Goal: Transaction & Acquisition: Purchase product/service

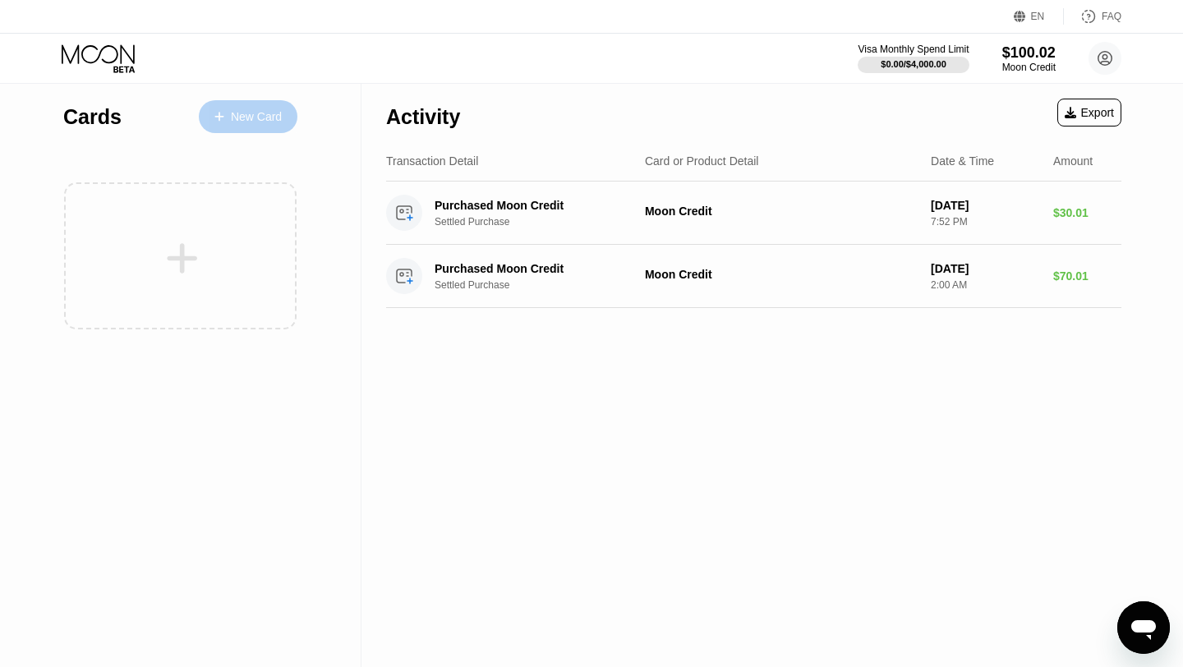
click at [241, 126] on div "New Card" at bounding box center [248, 116] width 99 height 33
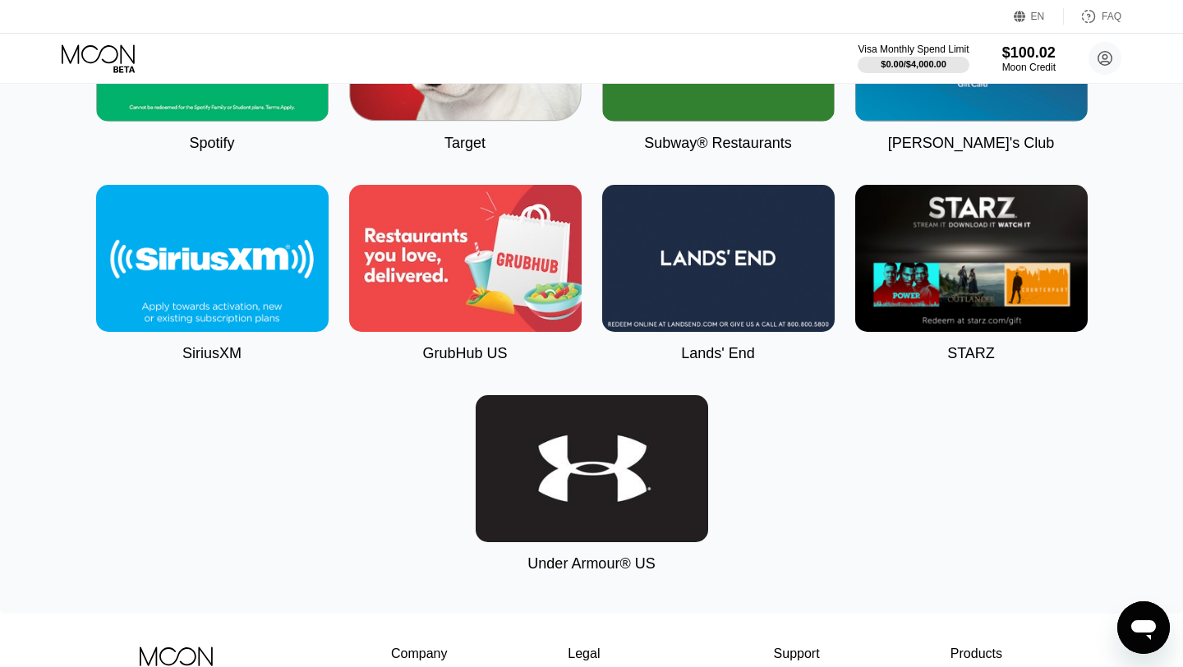
scroll to position [5166, 0]
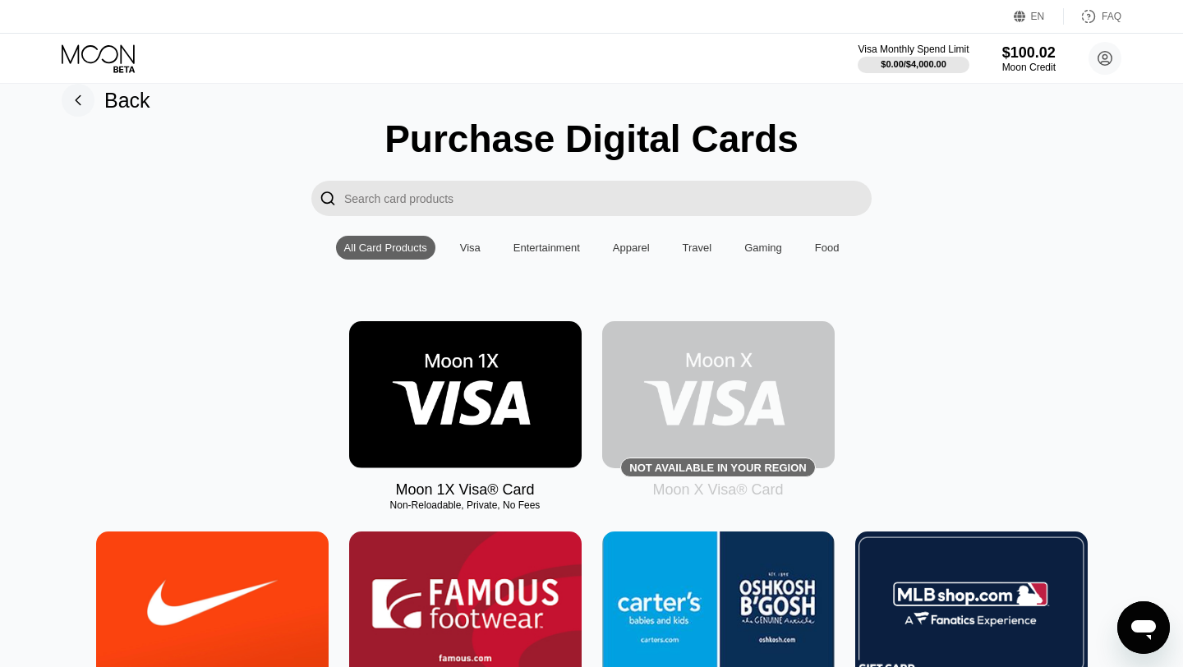
scroll to position [27, 0]
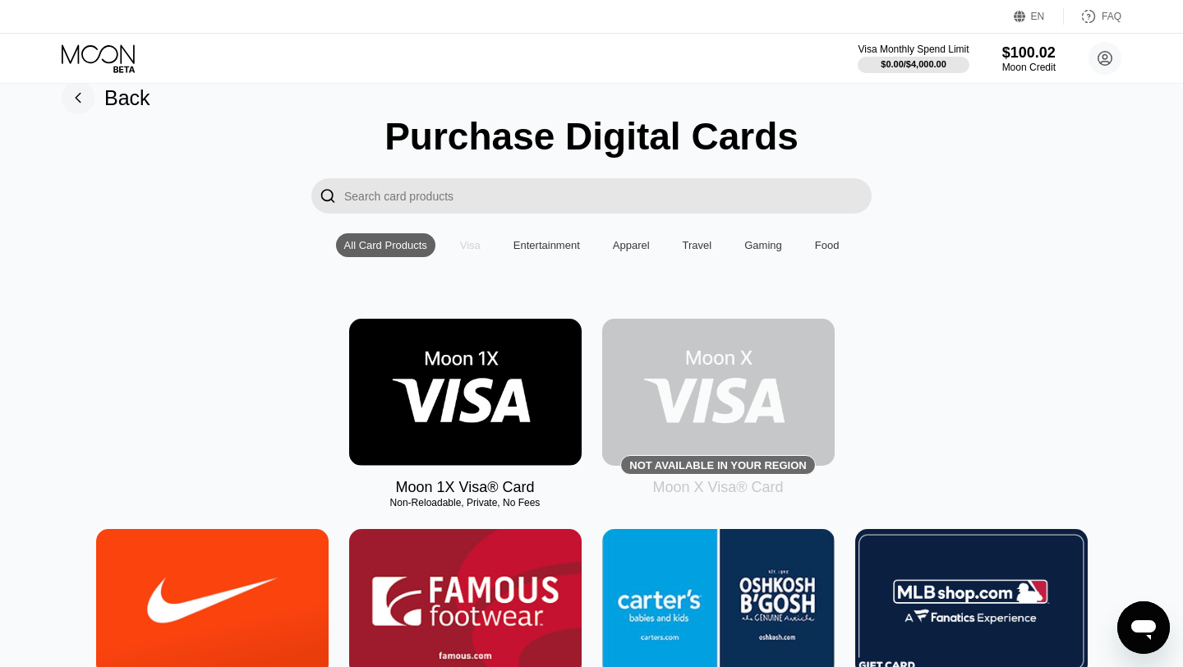
click at [471, 249] on div "Visa" at bounding box center [470, 245] width 21 height 12
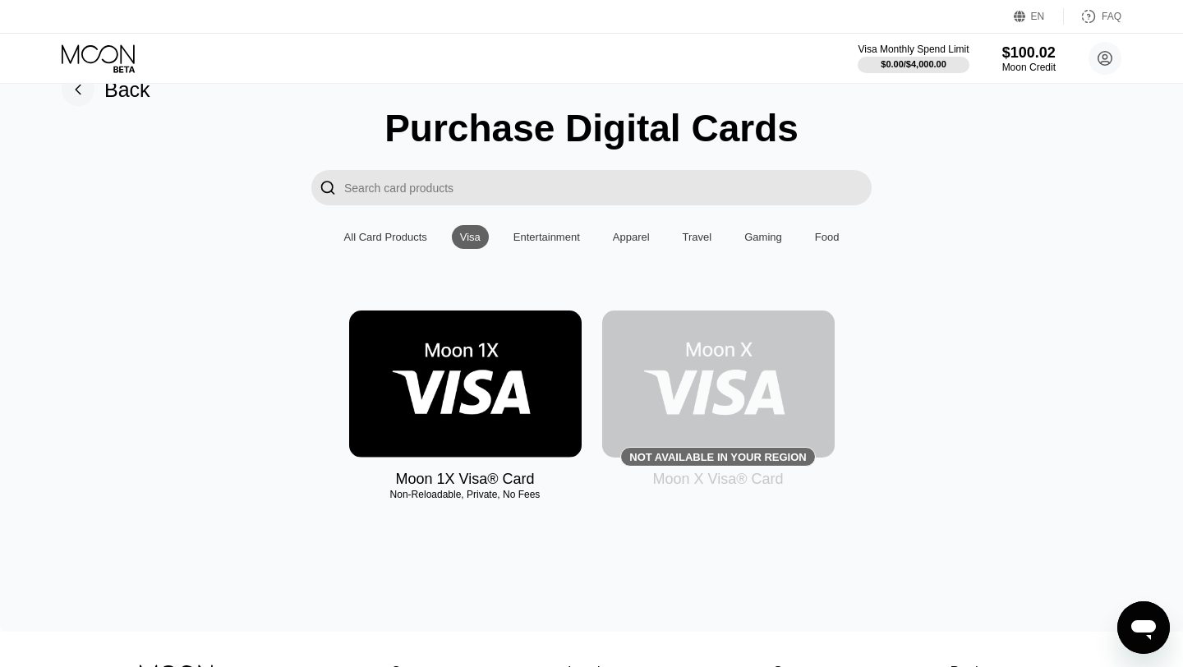
scroll to position [33, 0]
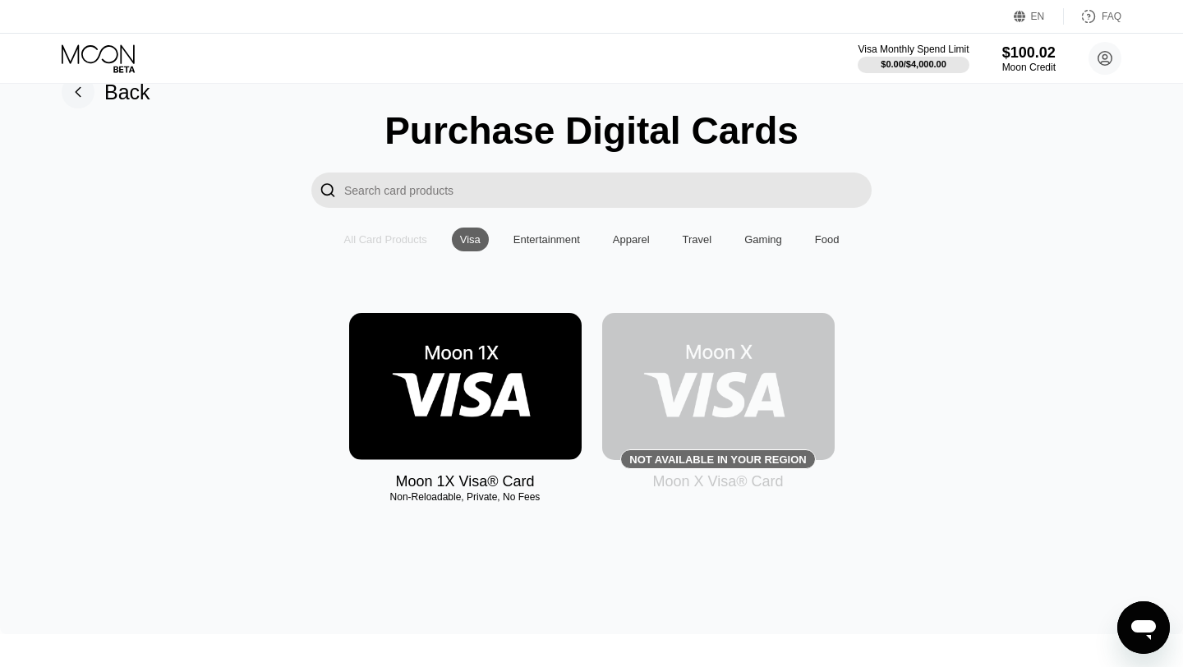
click at [367, 244] on div "All Card Products" at bounding box center [385, 239] width 83 height 12
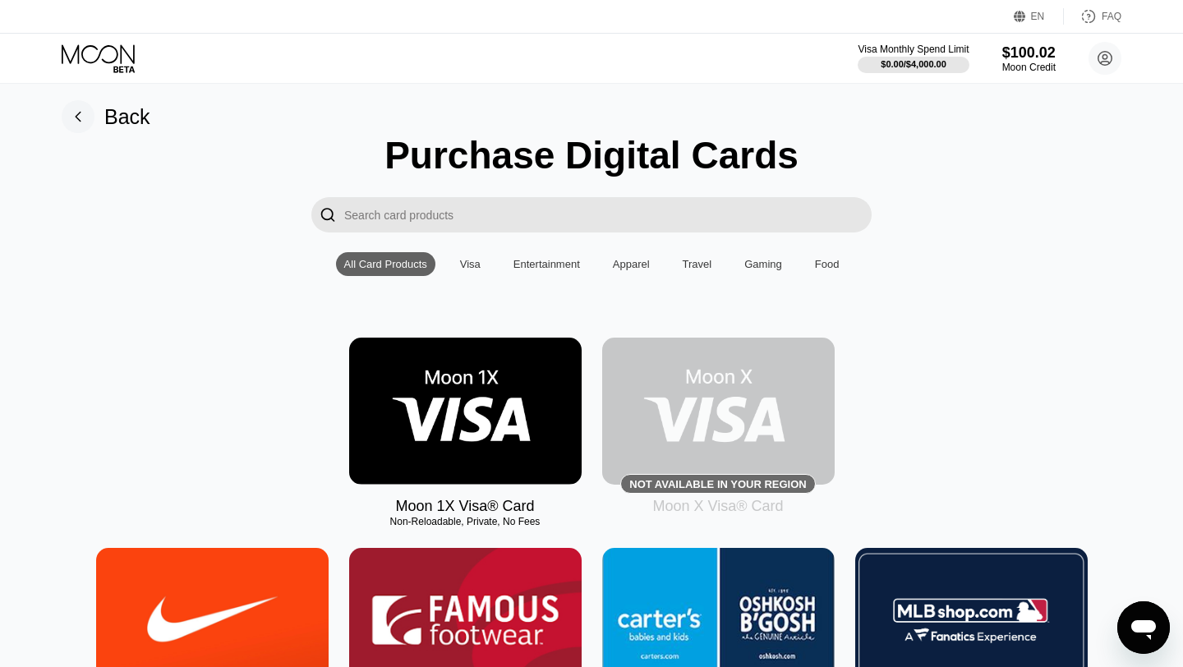
scroll to position [0, 0]
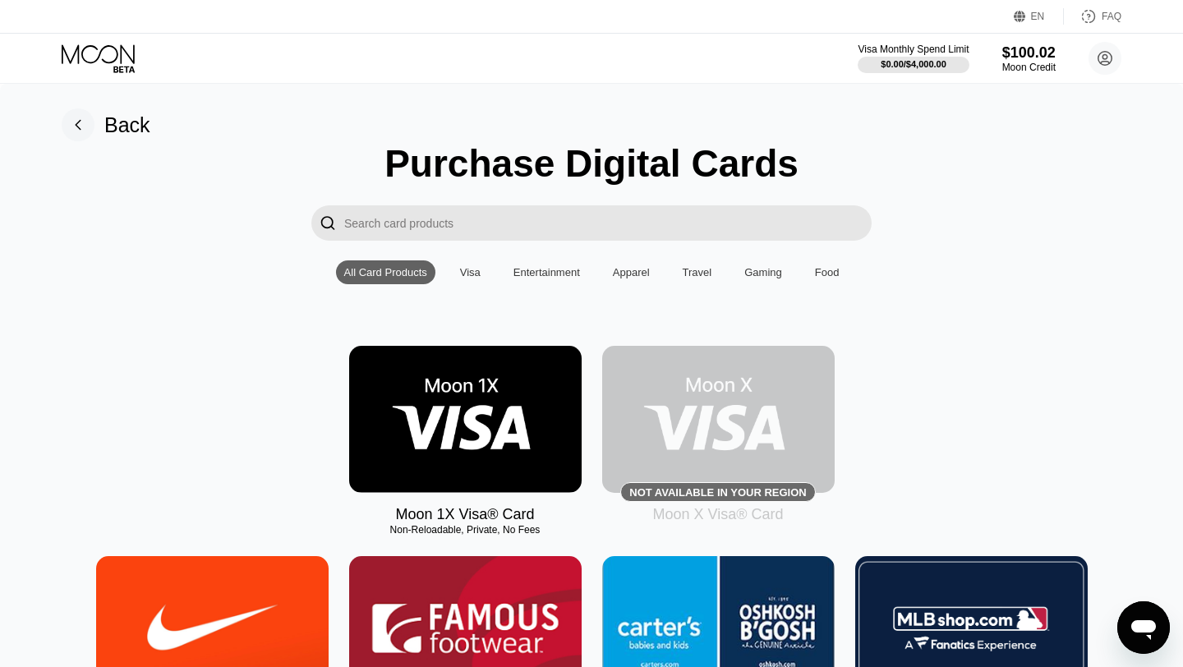
click at [384, 228] on input "Search card products" at bounding box center [607, 222] width 527 height 35
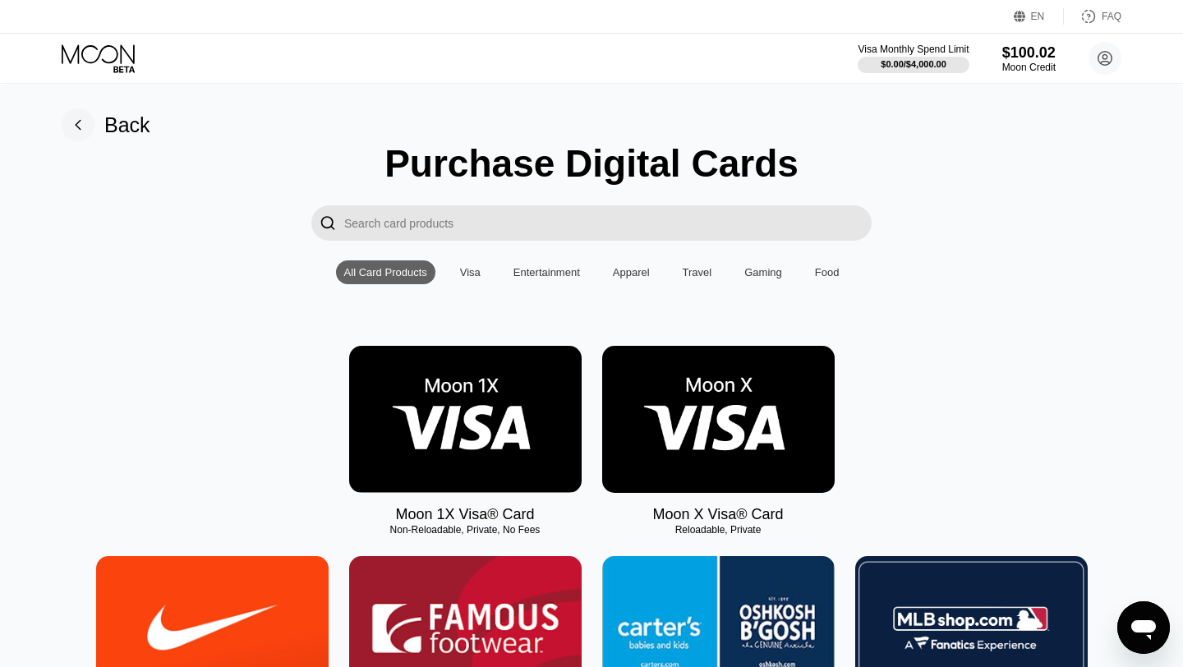
click at [669, 426] on img at bounding box center [718, 419] width 232 height 147
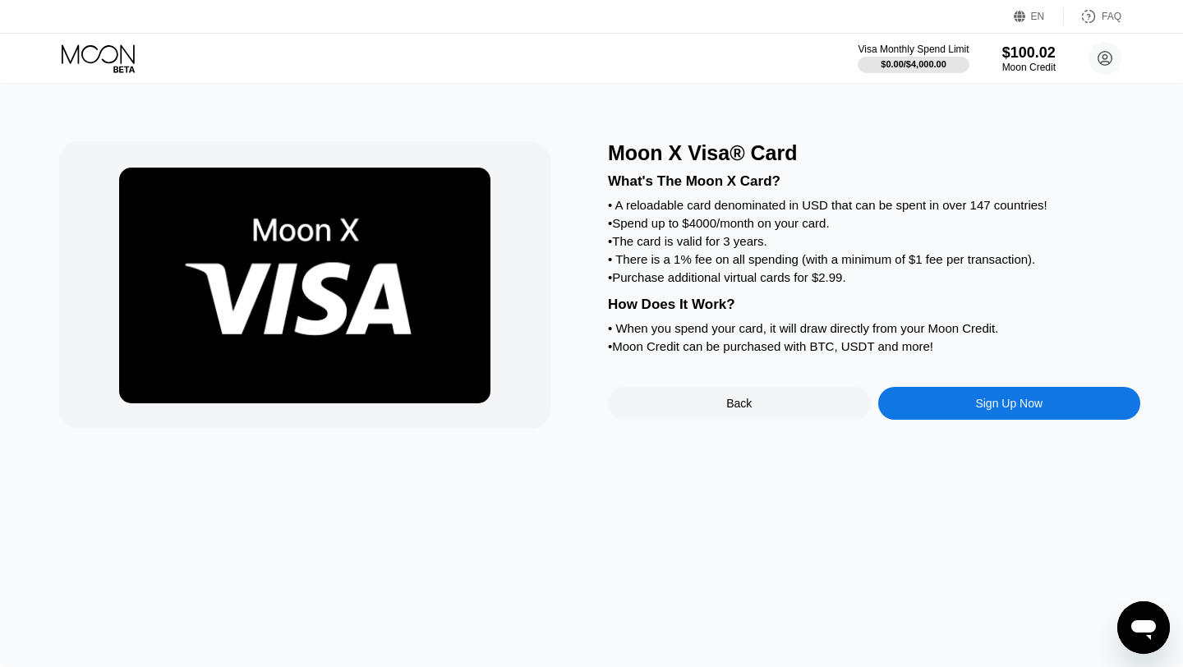
click at [963, 404] on div "Sign Up Now" at bounding box center [1009, 403] width 263 height 33
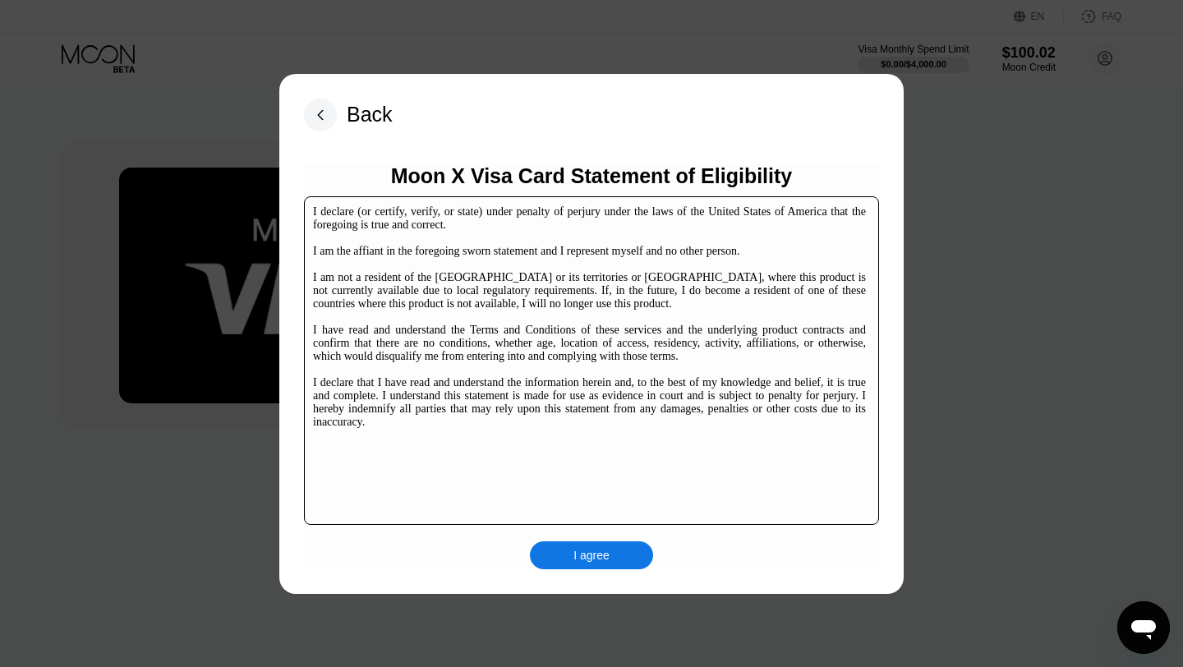
click at [568, 554] on div "I agree" at bounding box center [591, 555] width 123 height 28
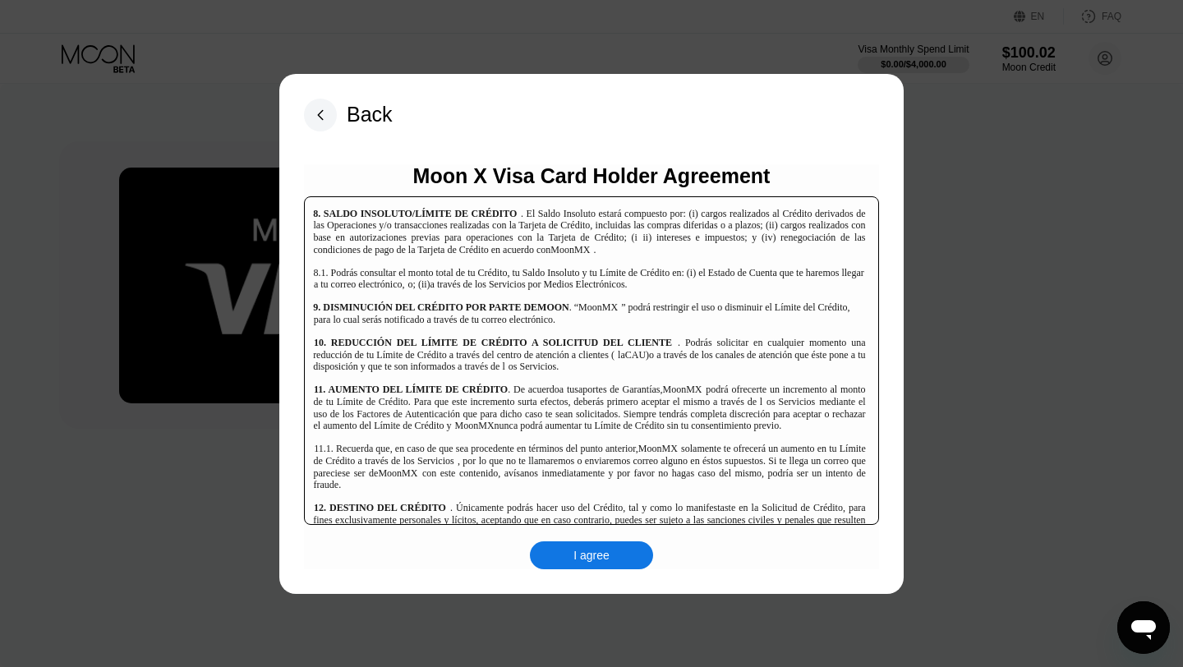
scroll to position [4632, 0]
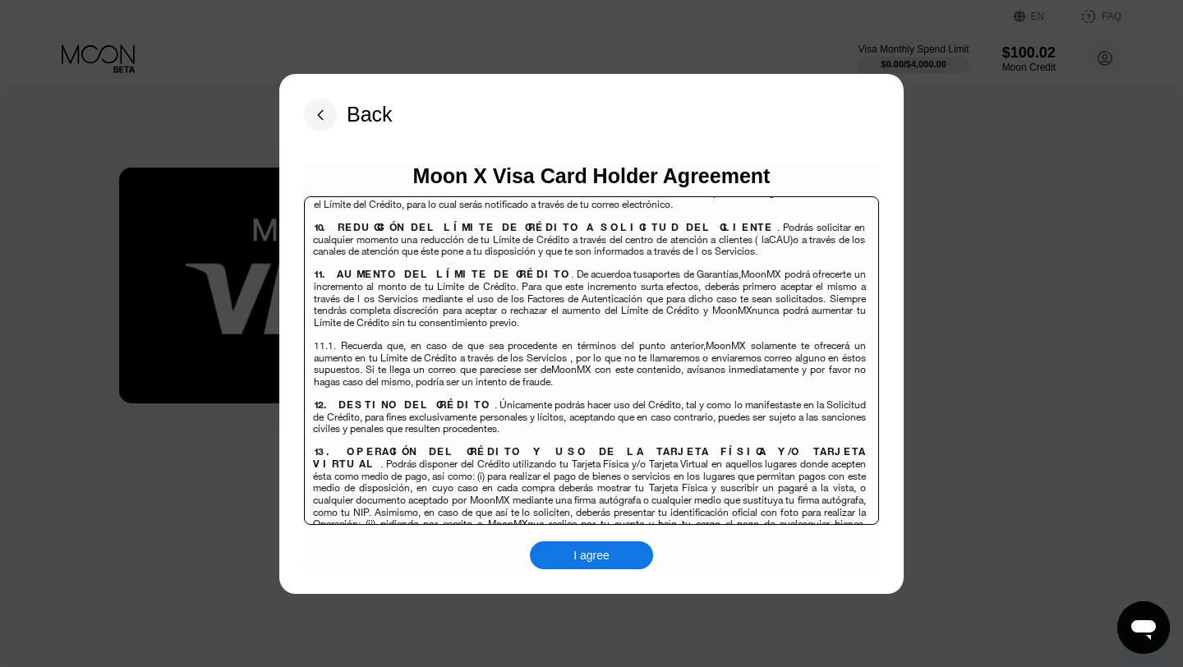
click at [599, 554] on div "I agree" at bounding box center [591, 555] width 36 height 15
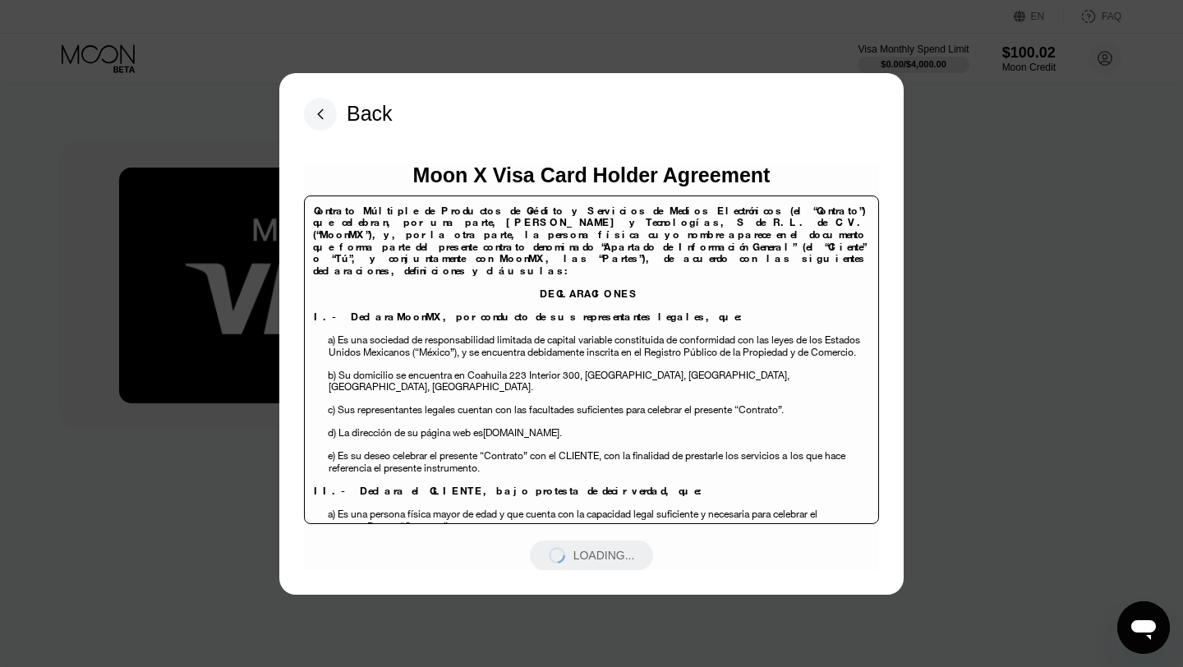
scroll to position [4632, 0]
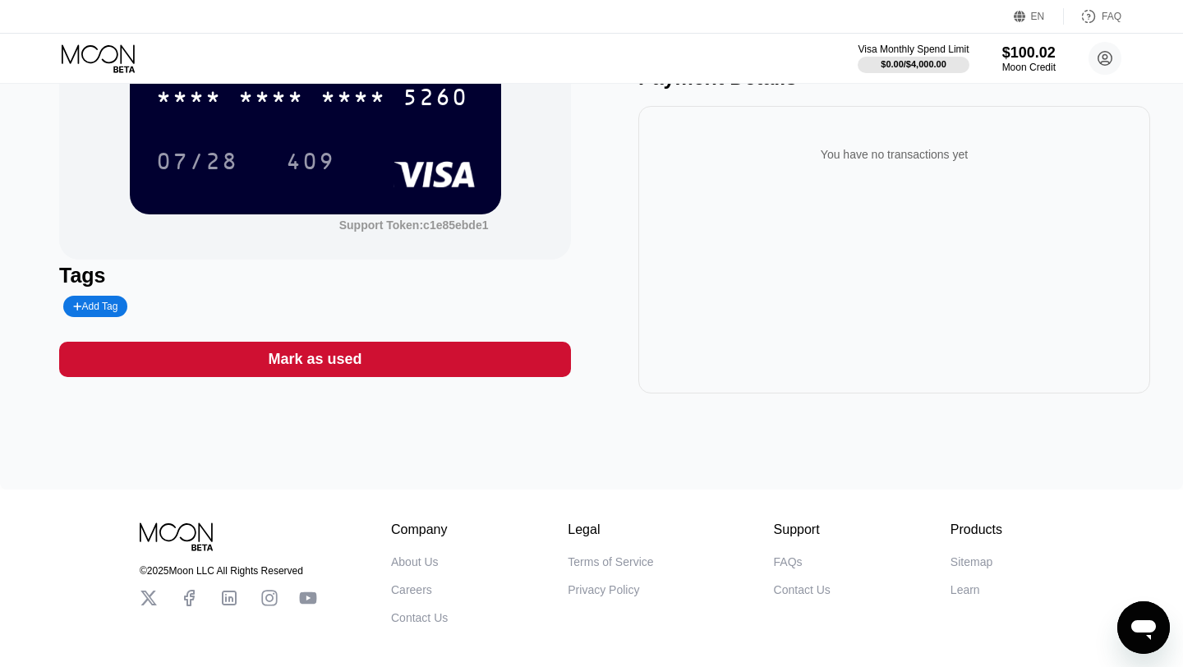
scroll to position [125, 0]
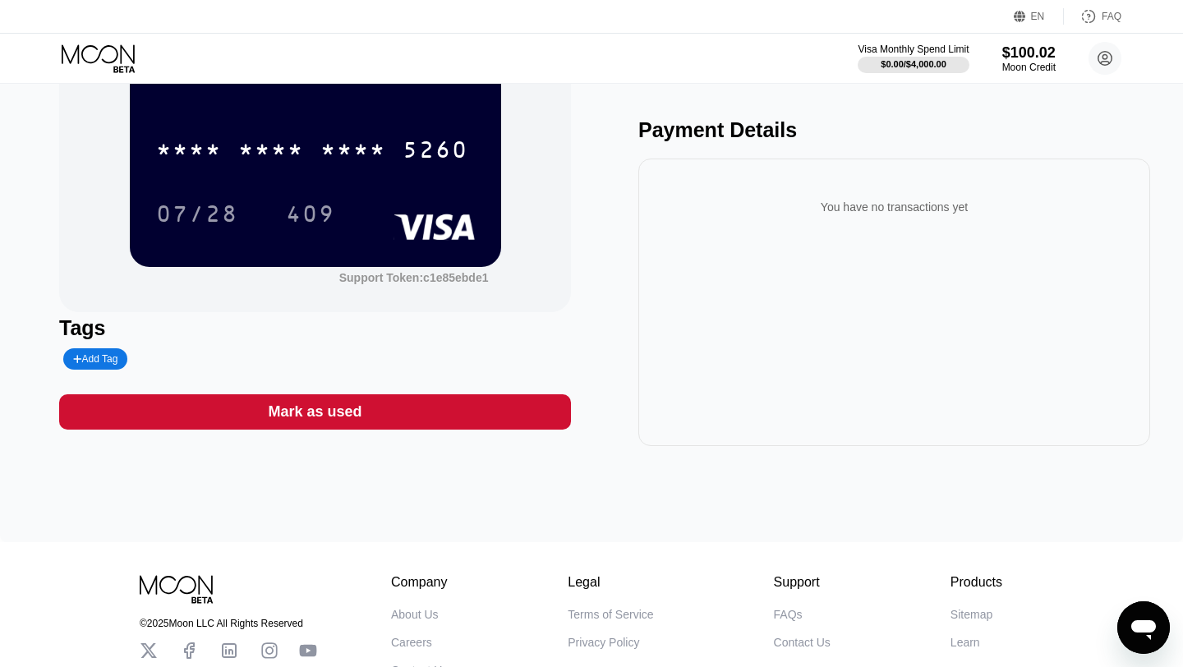
click at [806, 230] on div "You have no transactions yet" at bounding box center [893, 207] width 485 height 46
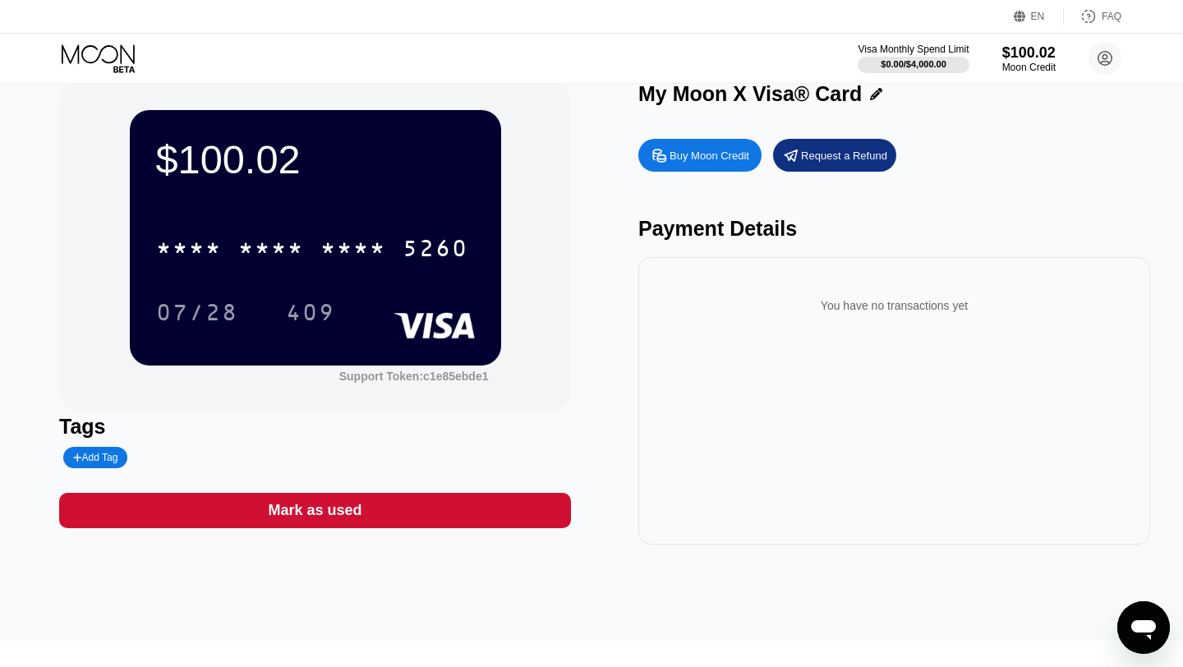
scroll to position [23, 0]
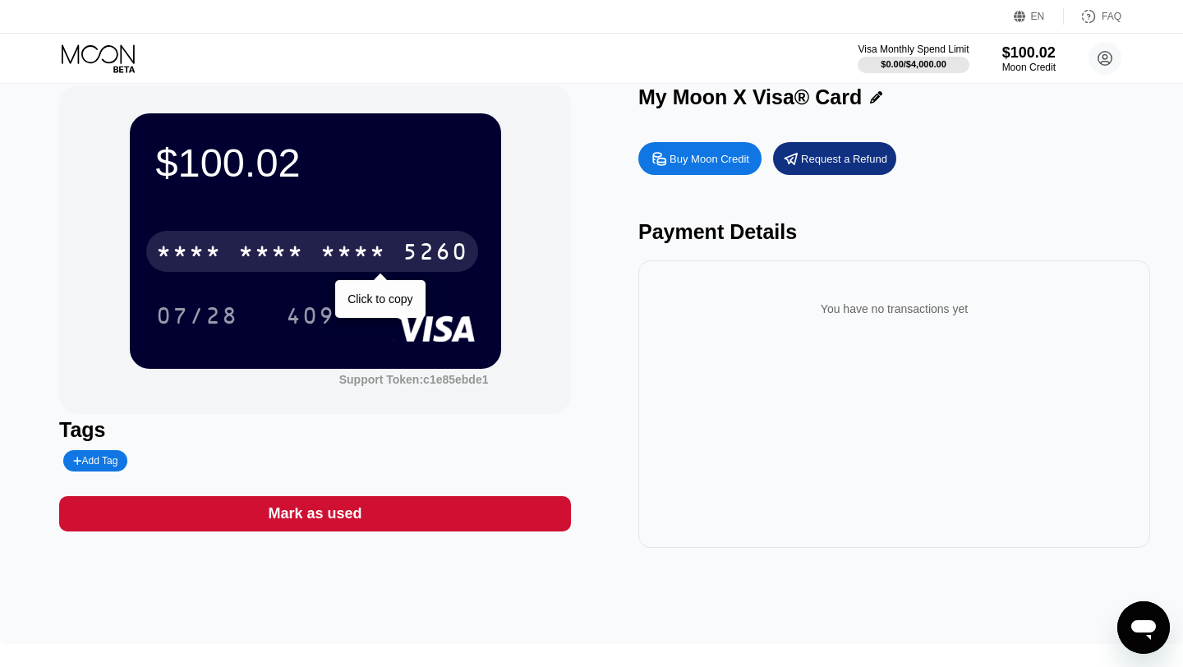
click at [366, 250] on div "* * * *" at bounding box center [353, 254] width 66 height 26
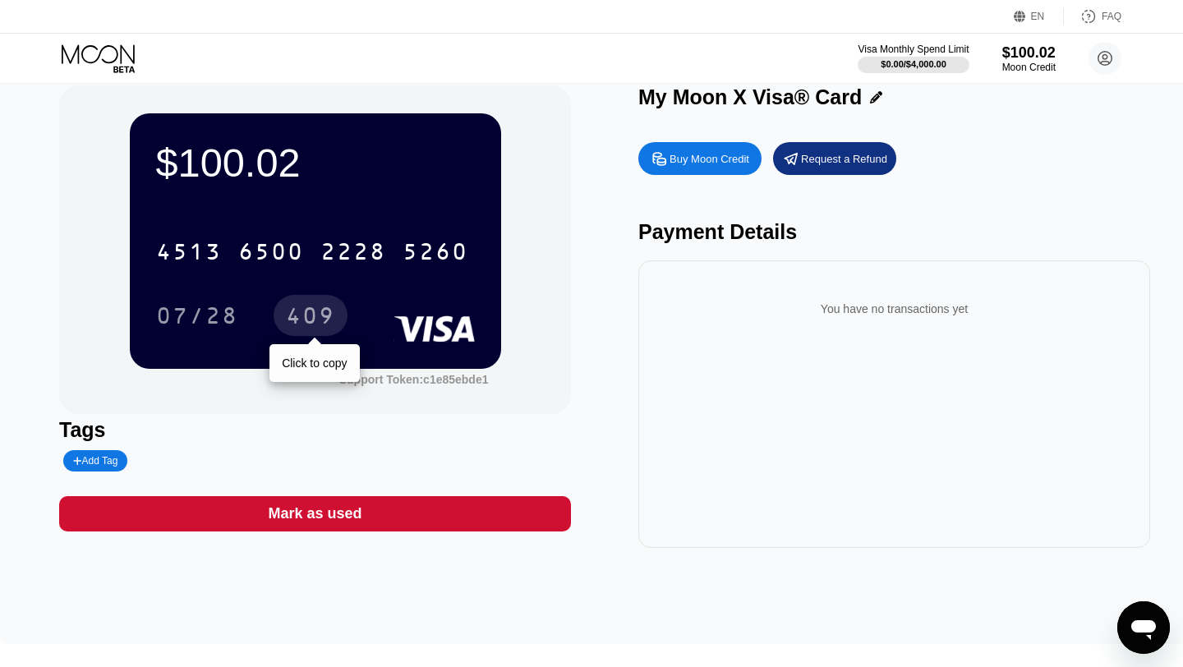
click at [311, 319] on div "409" at bounding box center [310, 318] width 49 height 26
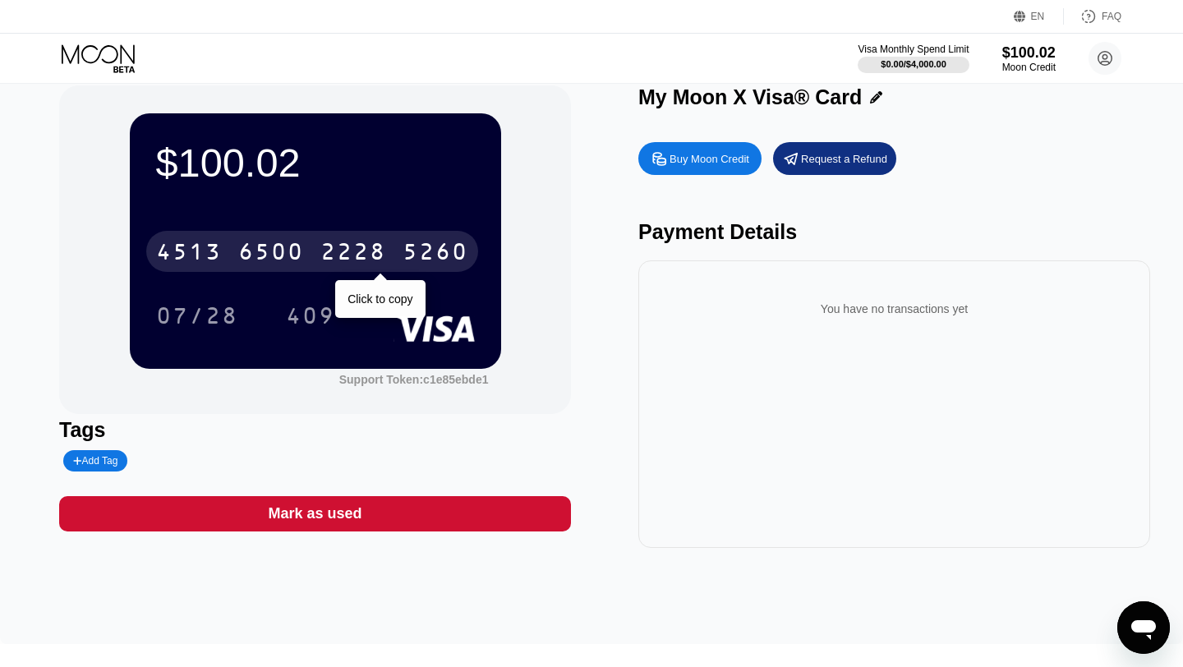
click at [260, 252] on div "6500" at bounding box center [271, 254] width 66 height 26
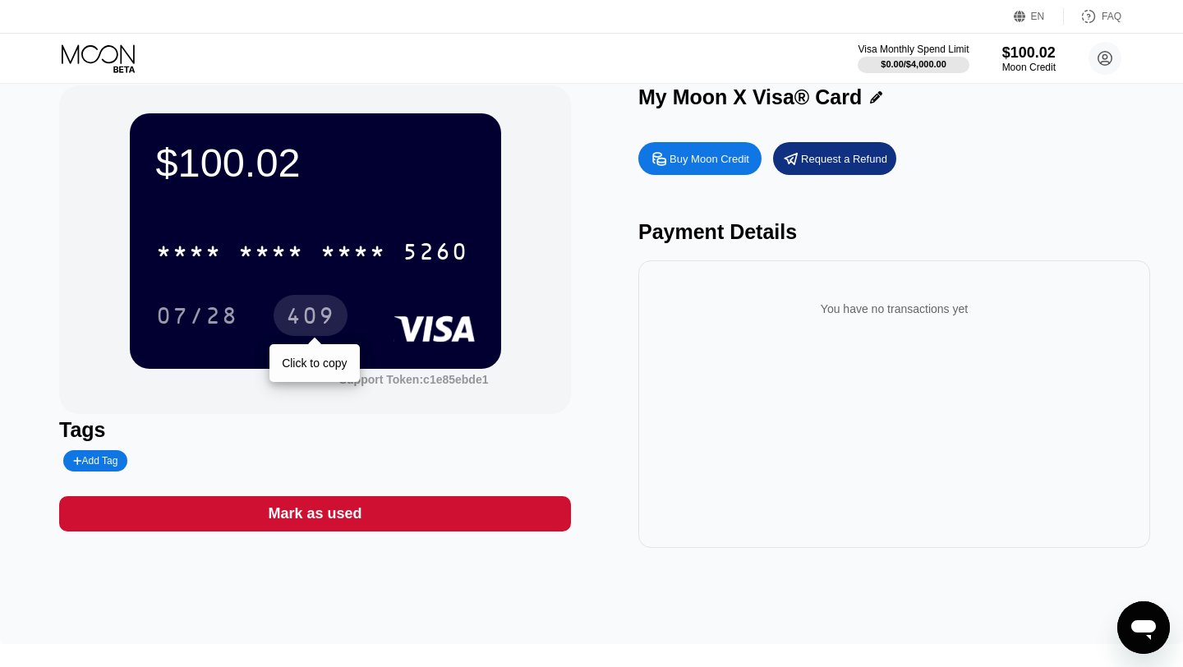
click at [308, 320] on div "409" at bounding box center [310, 318] width 49 height 26
